Goal: Information Seeking & Learning: Check status

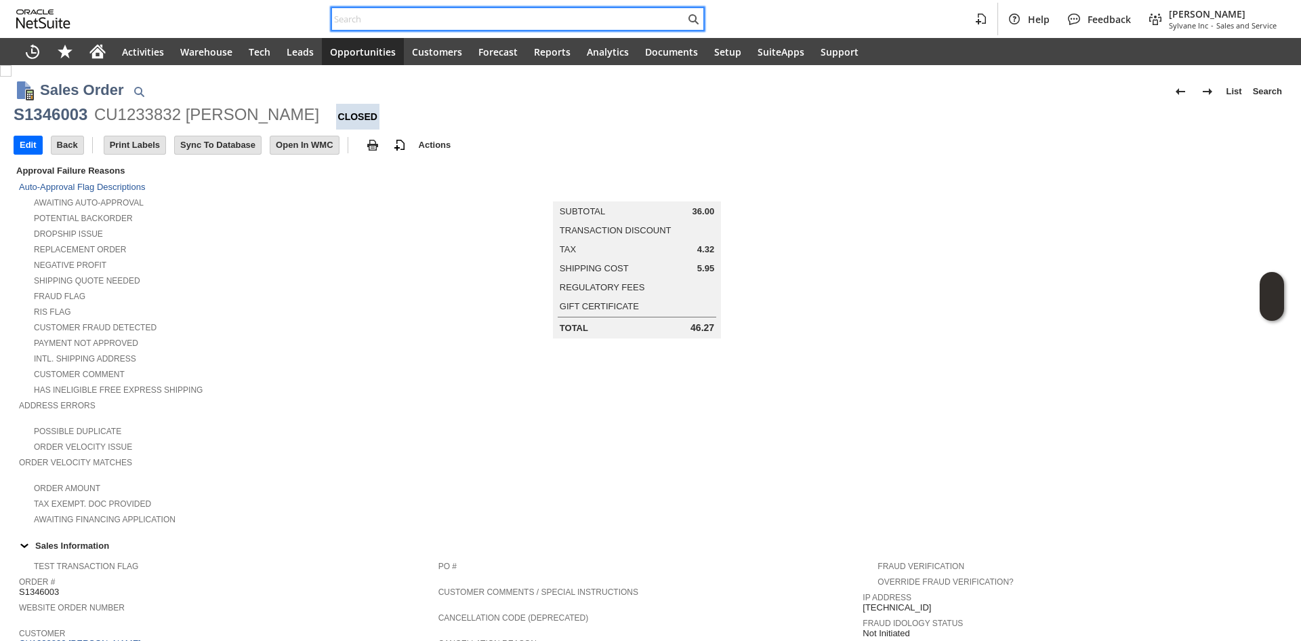
scroll to position [542, 0]
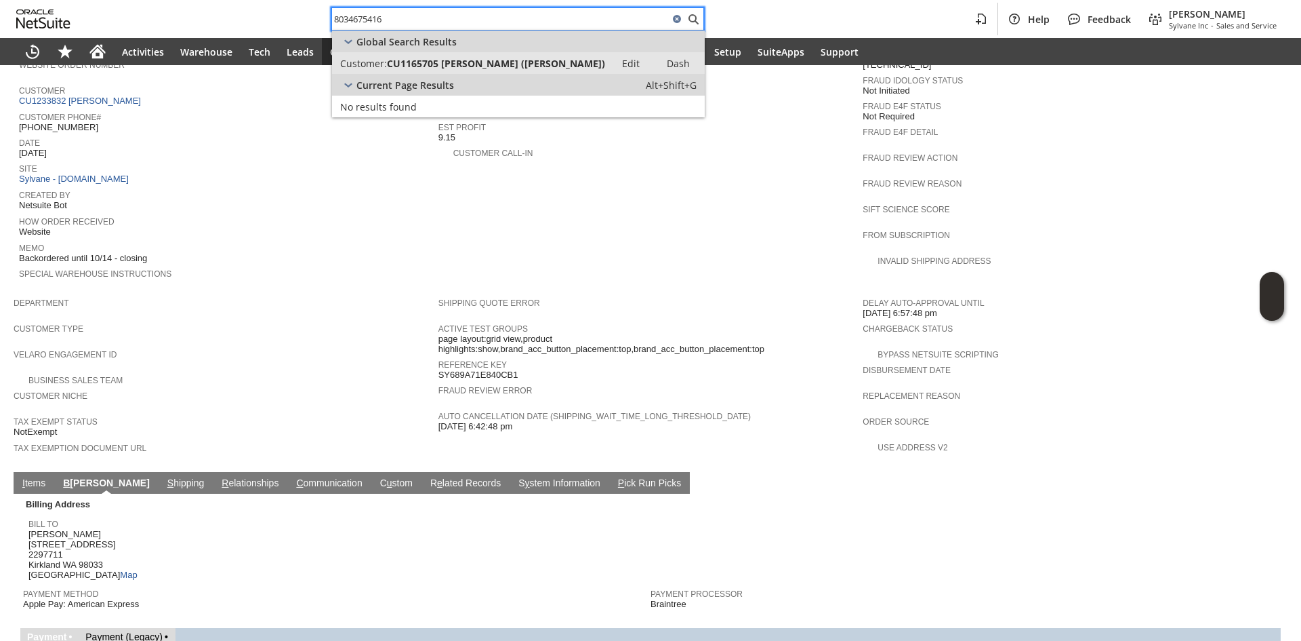
type input "8034675416"
click at [457, 61] on span "CU1165705 Jason p Johnson (Jason Johnson)" at bounding box center [496, 63] width 218 height 13
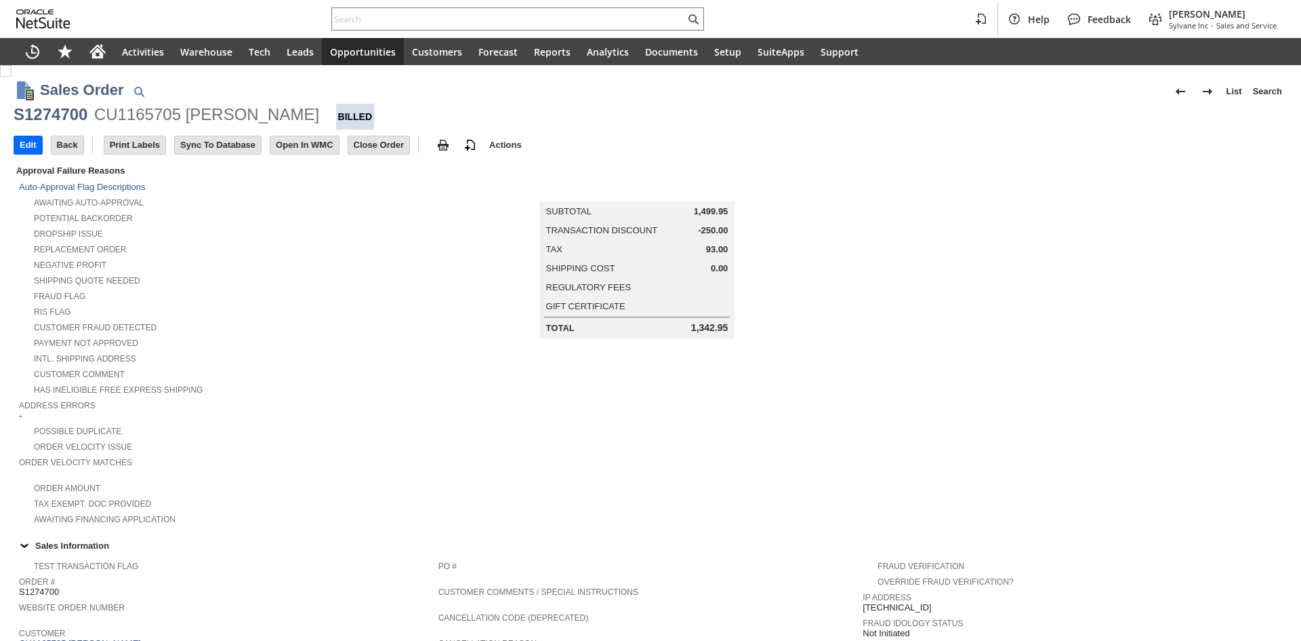
scroll to position [728, 0]
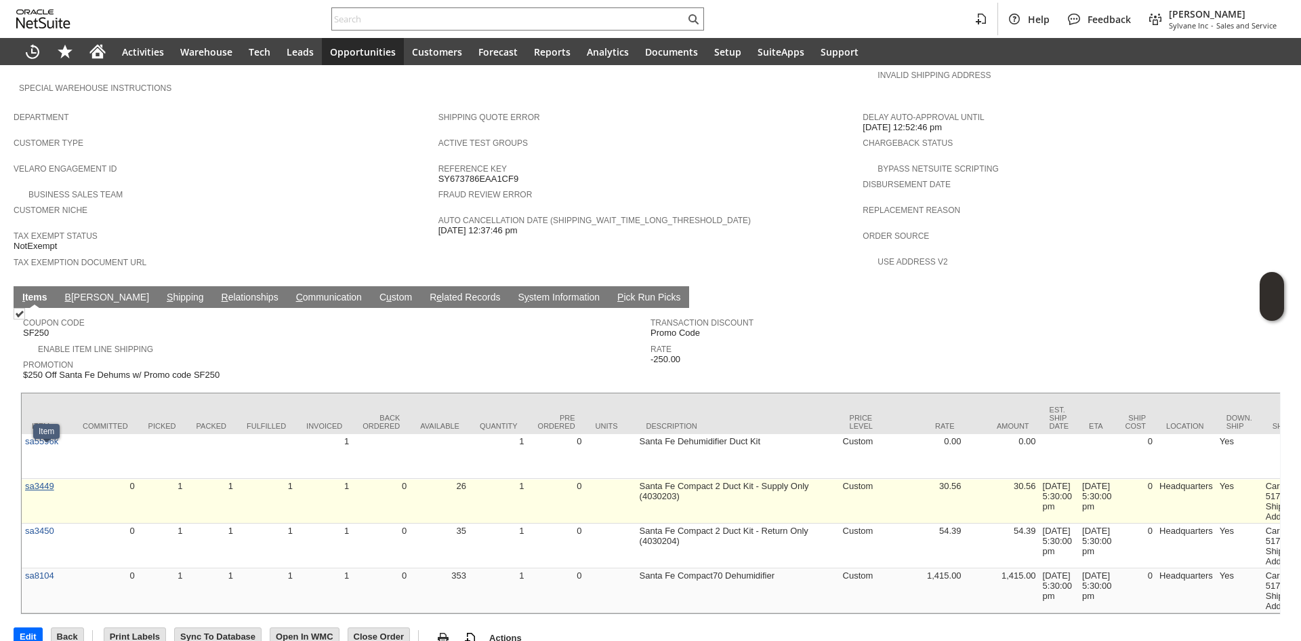
click at [34, 481] on link "sa3449" at bounding box center [39, 486] width 29 height 10
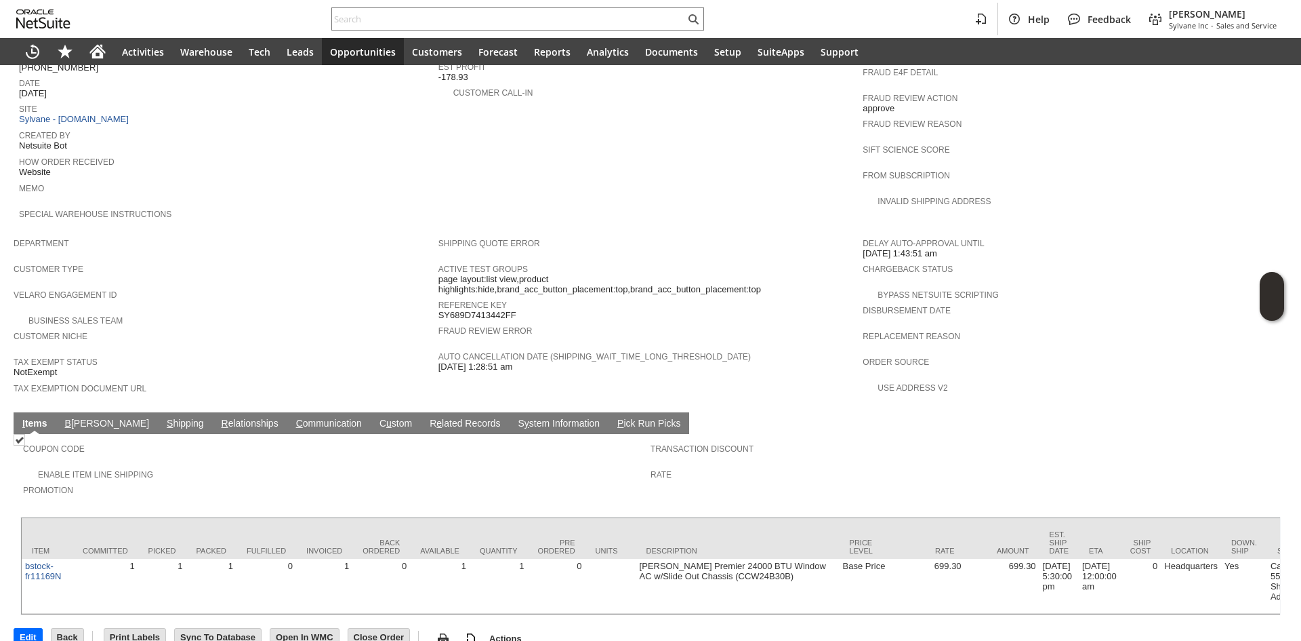
scroll to position [604, 0]
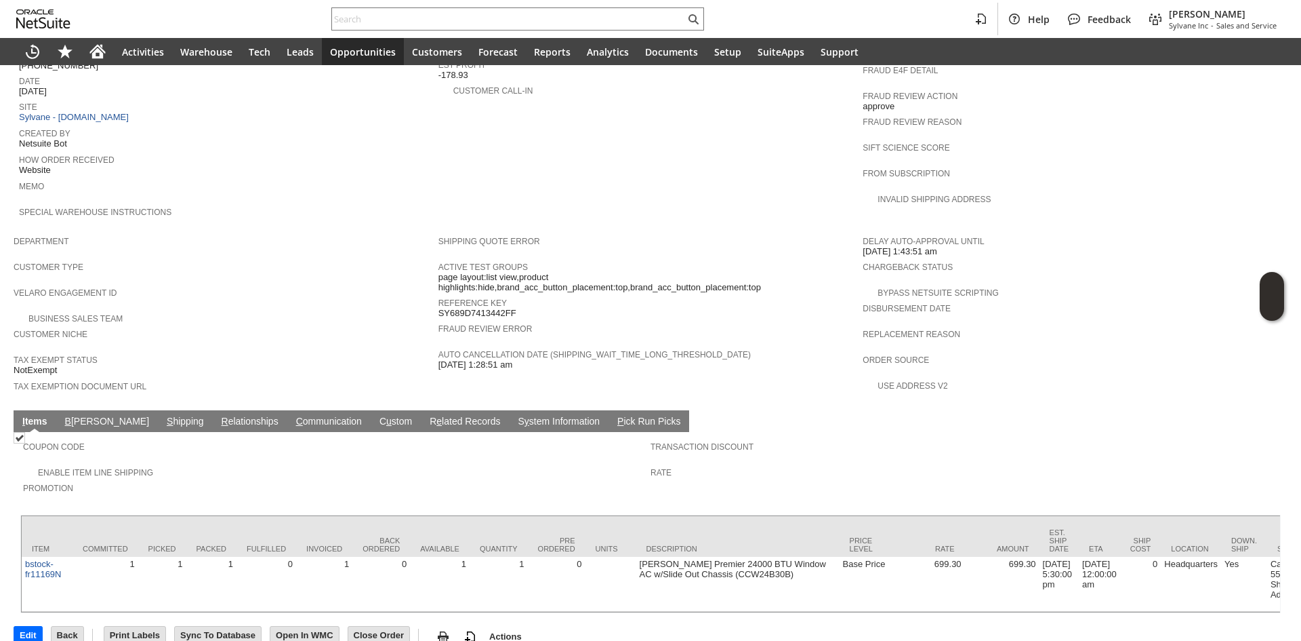
click at [158, 410] on td "S hipping" at bounding box center [185, 421] width 55 height 22
click at [163, 416] on link "S hipping" at bounding box center [185, 422] width 44 height 13
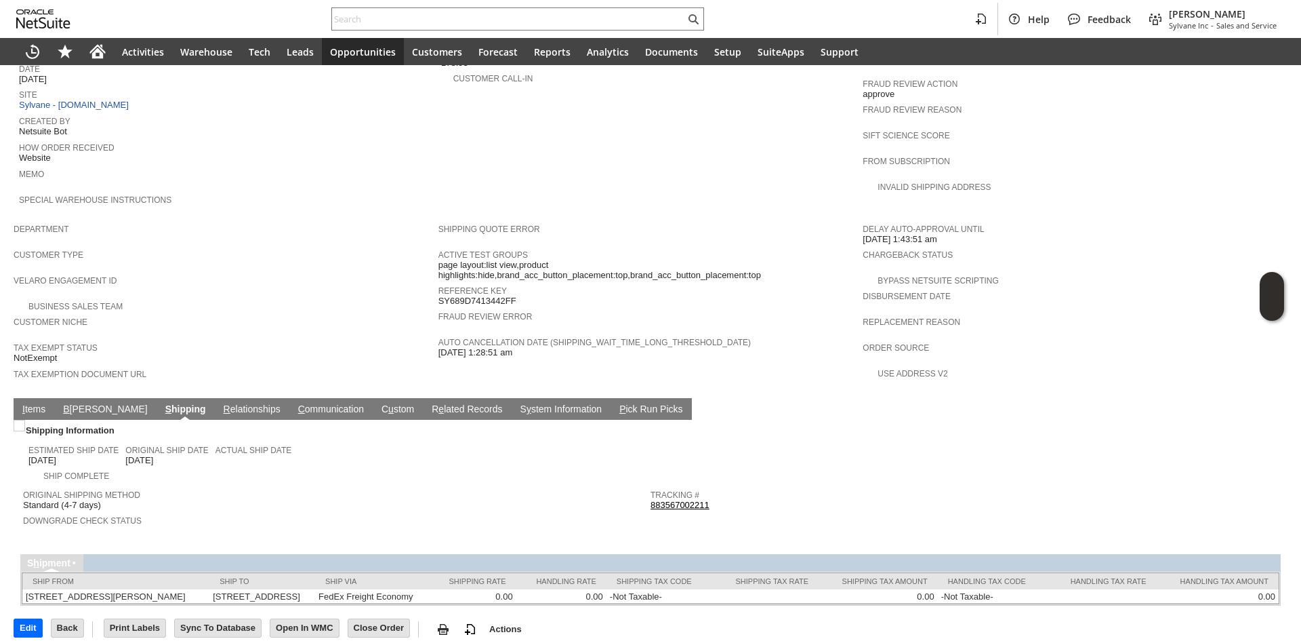
click at [27, 403] on link "I tems" at bounding box center [34, 409] width 30 height 13
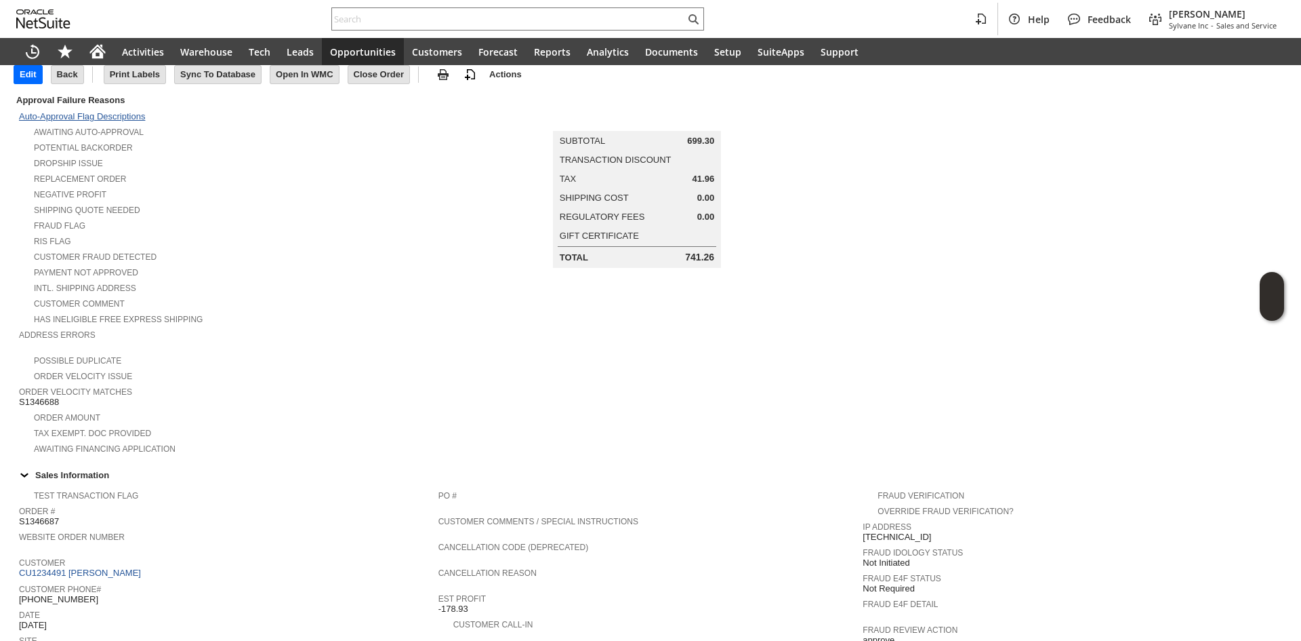
scroll to position [0, 0]
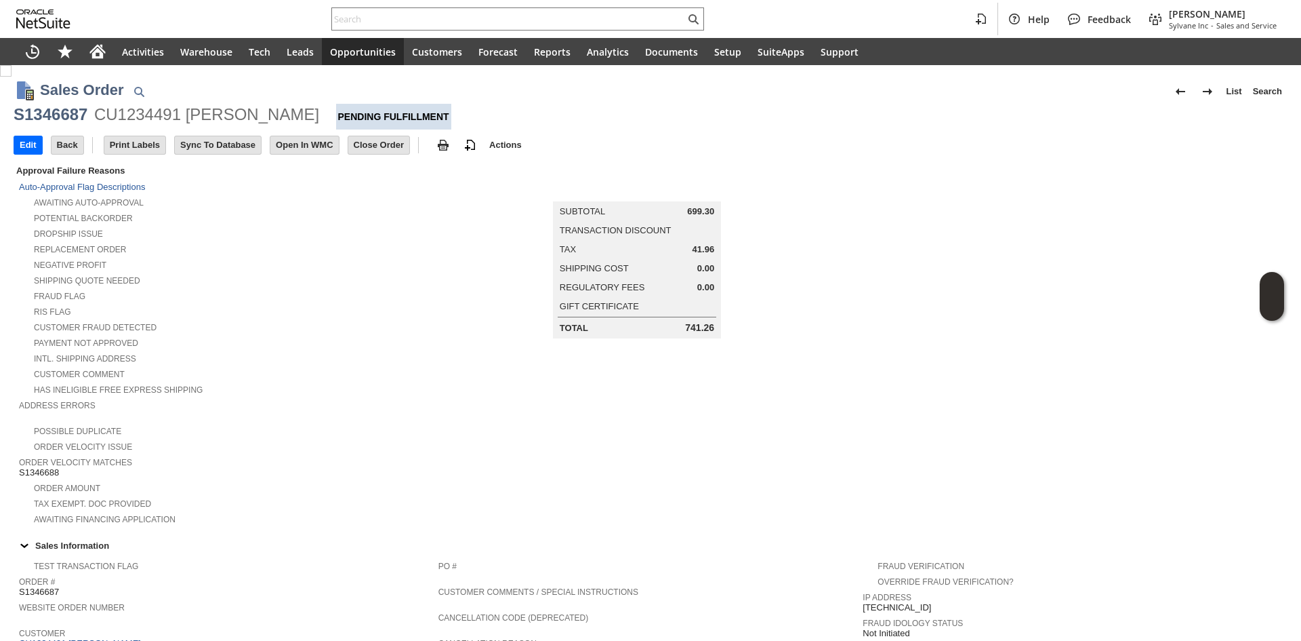
click at [39, 121] on div "S1346687" at bounding box center [51, 115] width 74 height 22
copy div "S1346687"
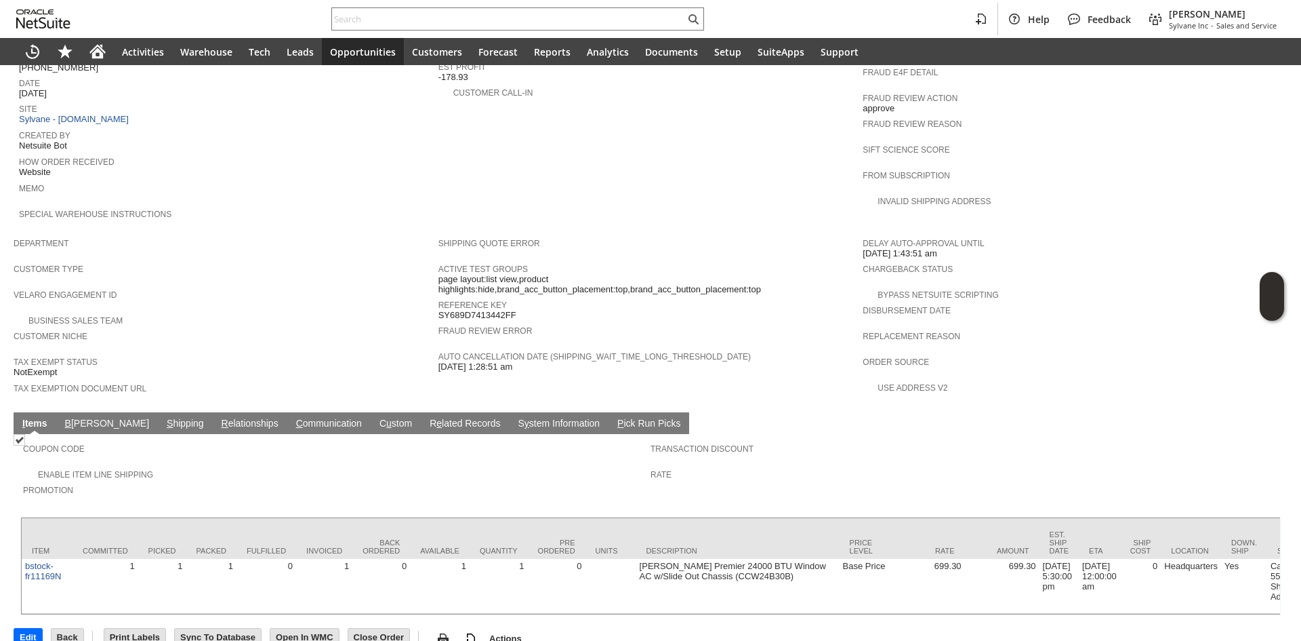
scroll to position [604, 0]
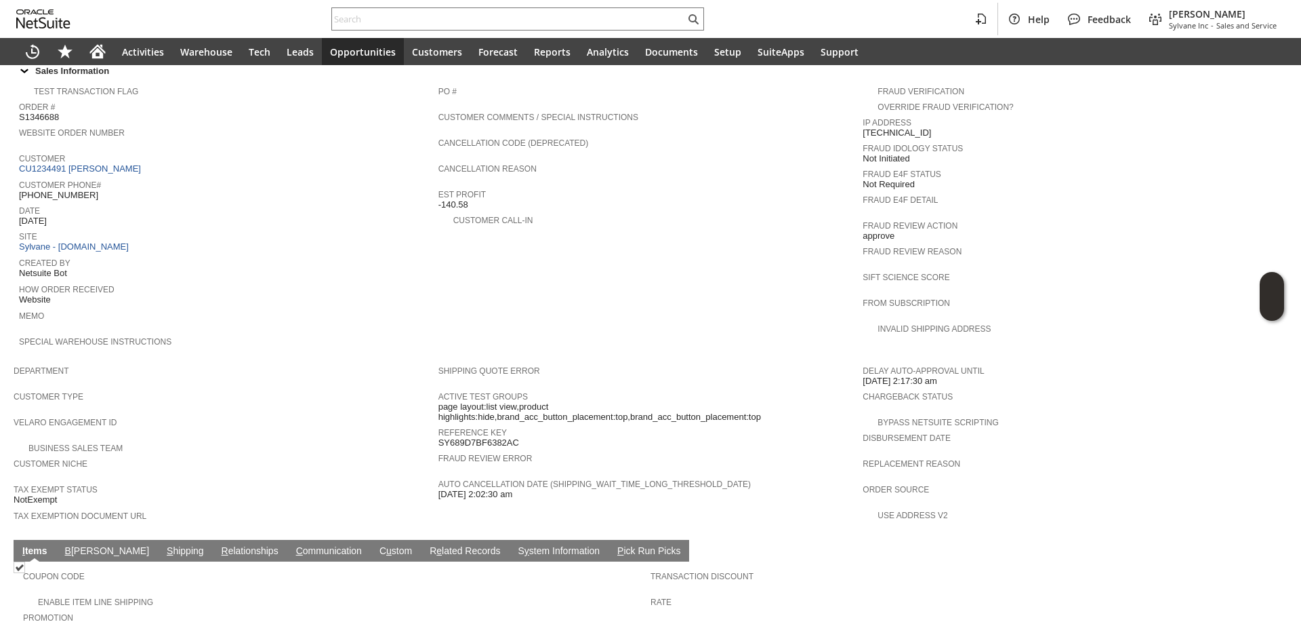
click at [163, 545] on link "S hipping" at bounding box center [185, 551] width 44 height 13
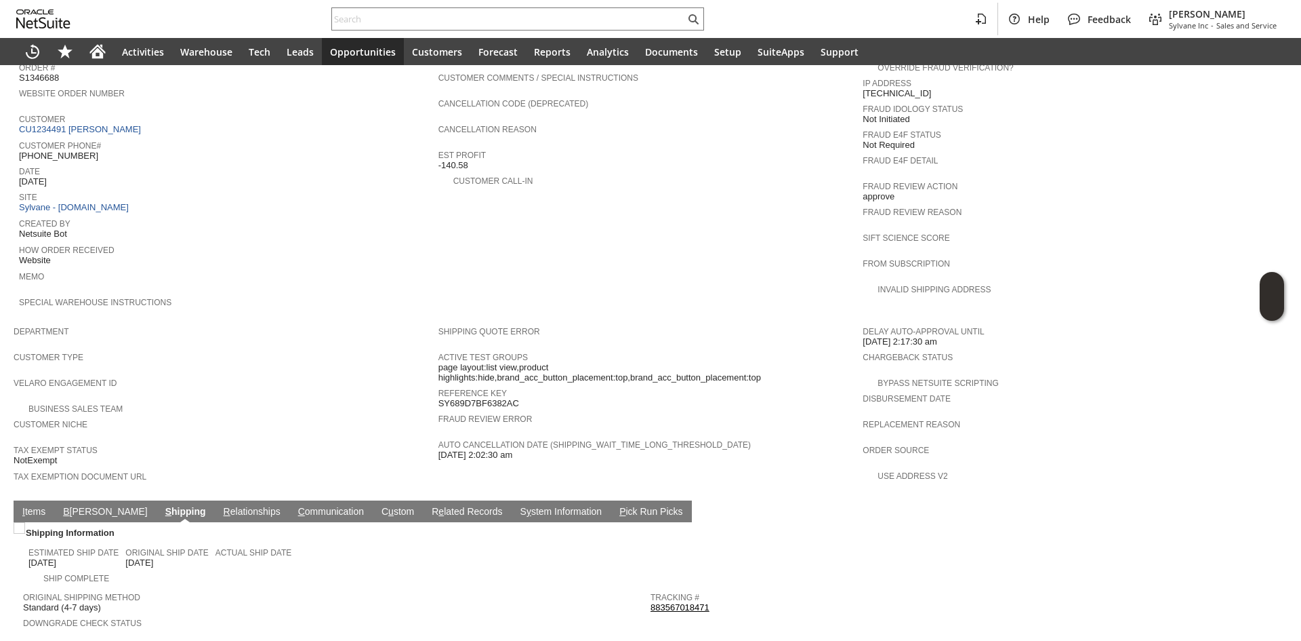
scroll to position [616, 0]
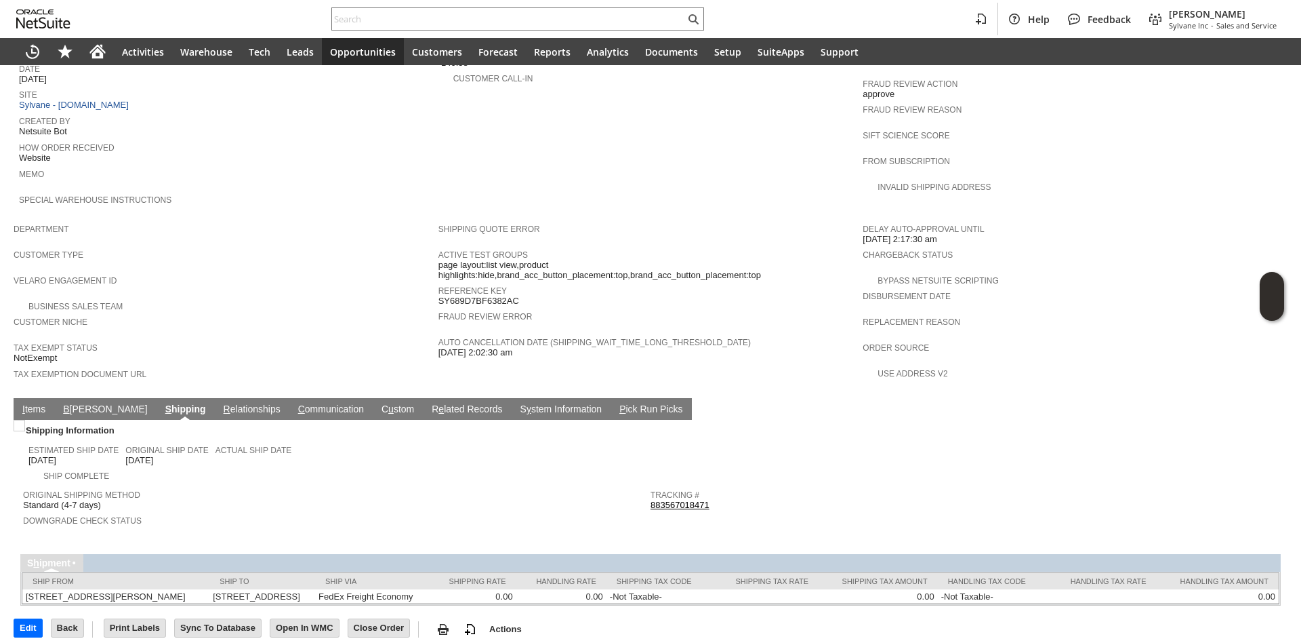
click at [16, 398] on td "I tems" at bounding box center [34, 409] width 41 height 22
click at [24, 403] on span "I" at bounding box center [23, 408] width 3 height 11
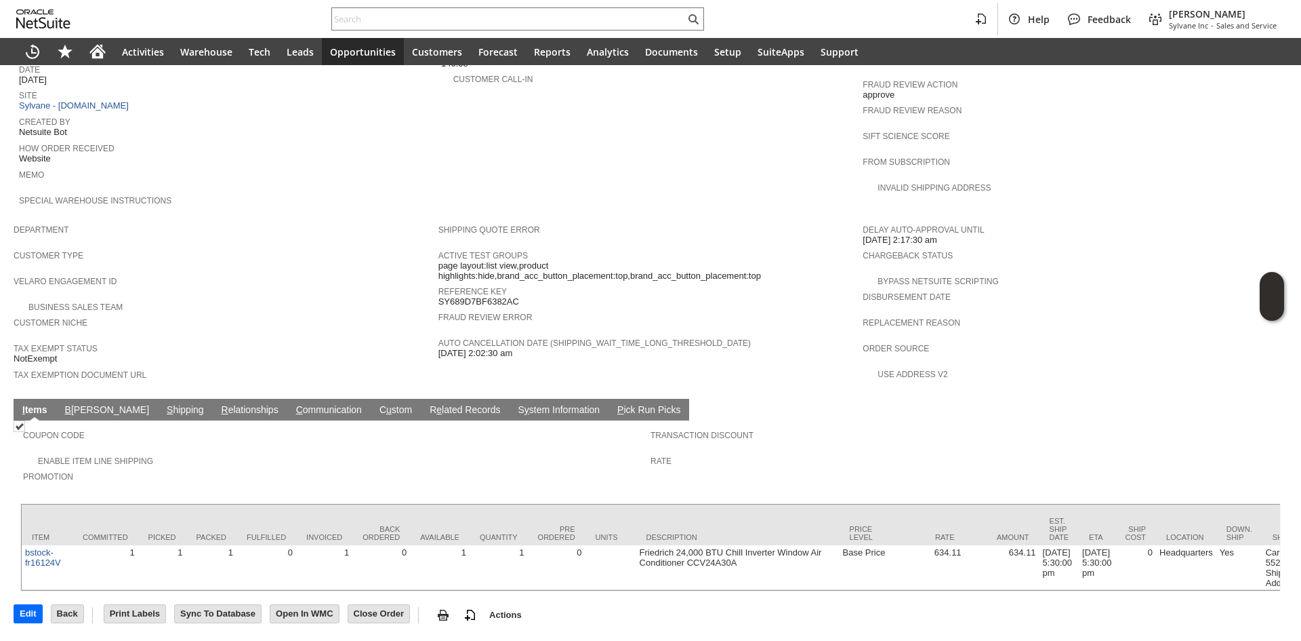
scroll to position [604, 0]
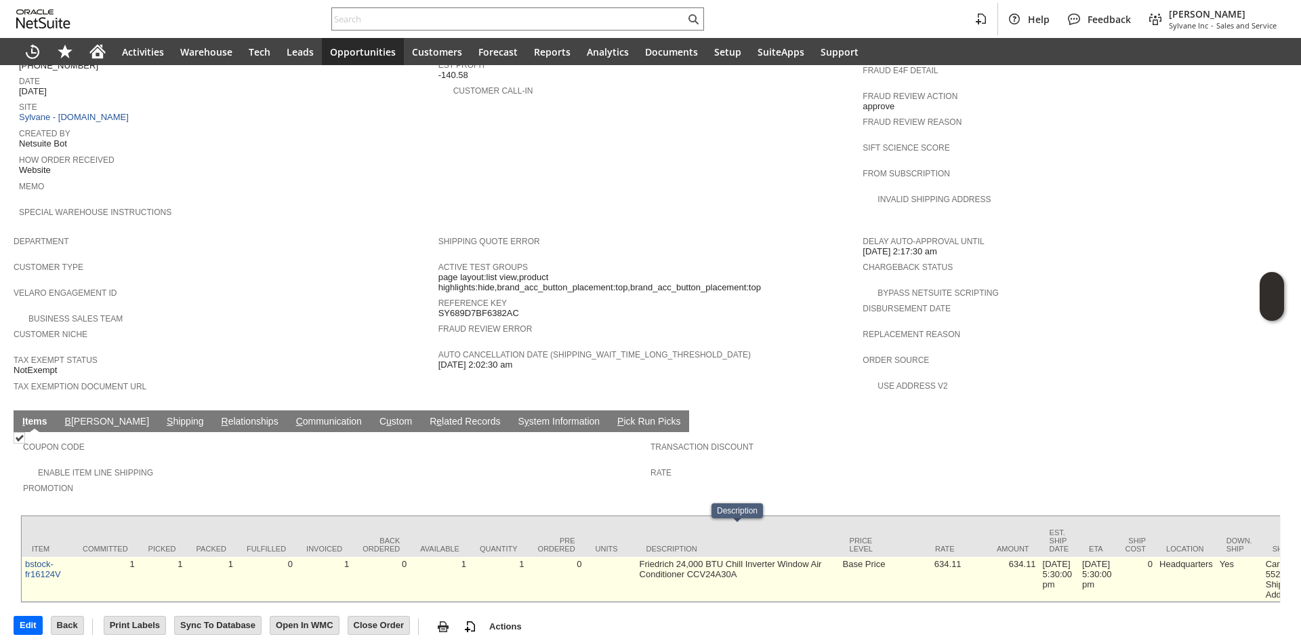
click at [689, 557] on td "Friedrich 24,000 BTU Chill Inverter Window Air Conditioner CCV24A30A" at bounding box center [738, 579] width 203 height 45
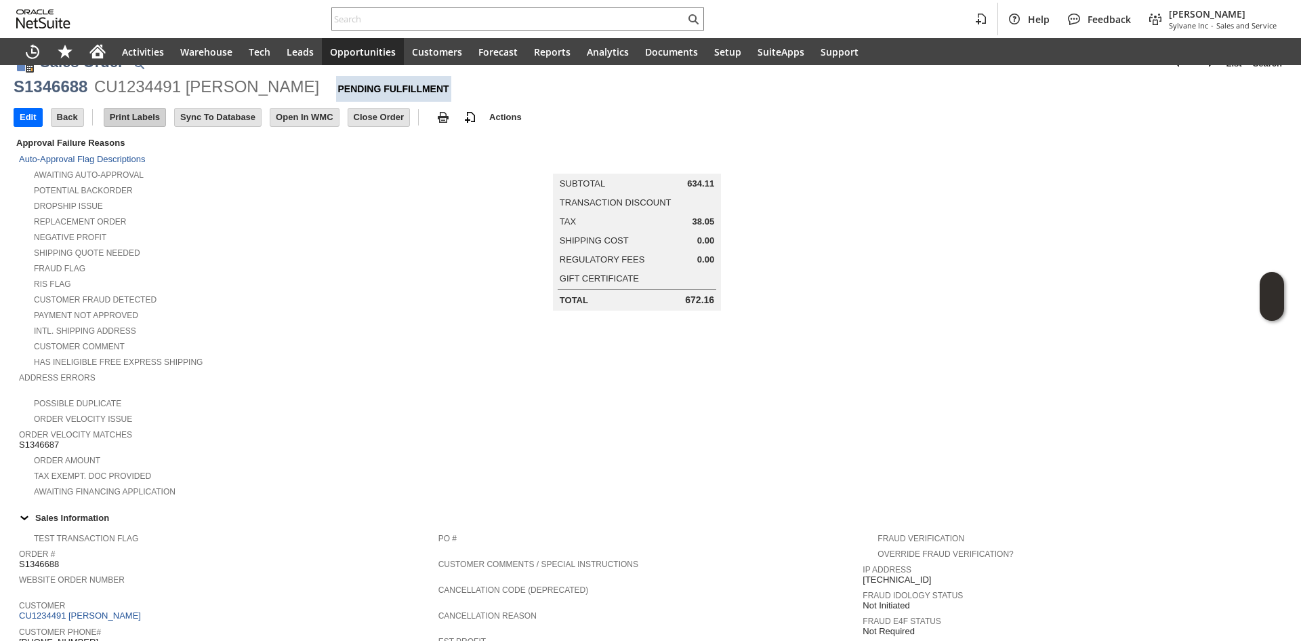
scroll to position [0, 0]
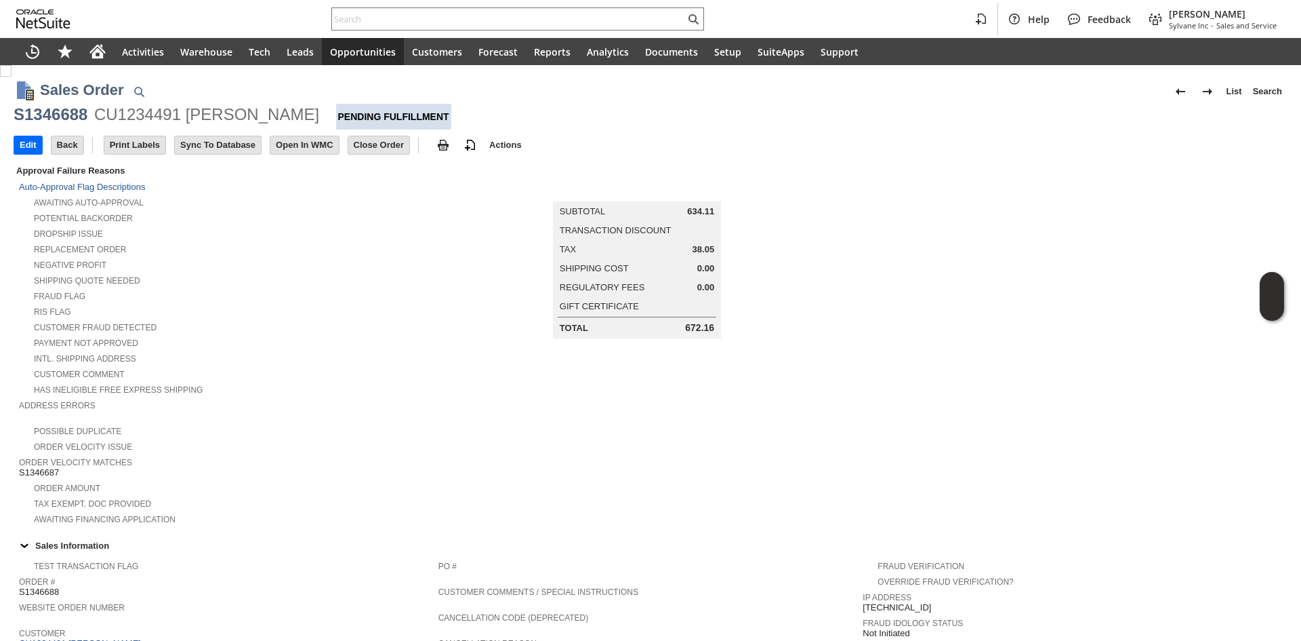
click at [61, 126] on div "S1346688 CU1234491 [PERSON_NAME] Pending Fulfillment" at bounding box center [651, 117] width 1274 height 26
click at [62, 124] on div "S1346688" at bounding box center [51, 115] width 74 height 22
copy div "S1346688"
